Goal: Find specific page/section: Find specific page/section

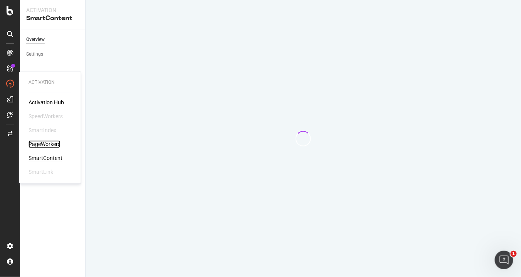
click at [35, 144] on div "PageWorkers" at bounding box center [45, 144] width 32 height 8
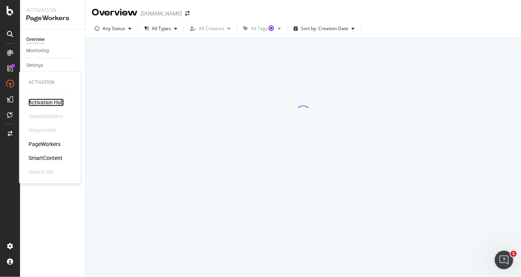
click at [32, 101] on div "Activation Hub" at bounding box center [46, 102] width 35 height 8
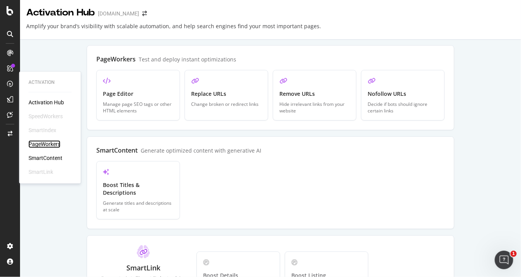
click at [46, 145] on div "PageWorkers" at bounding box center [45, 144] width 32 height 8
